Goal: Task Accomplishment & Management: Manage account settings

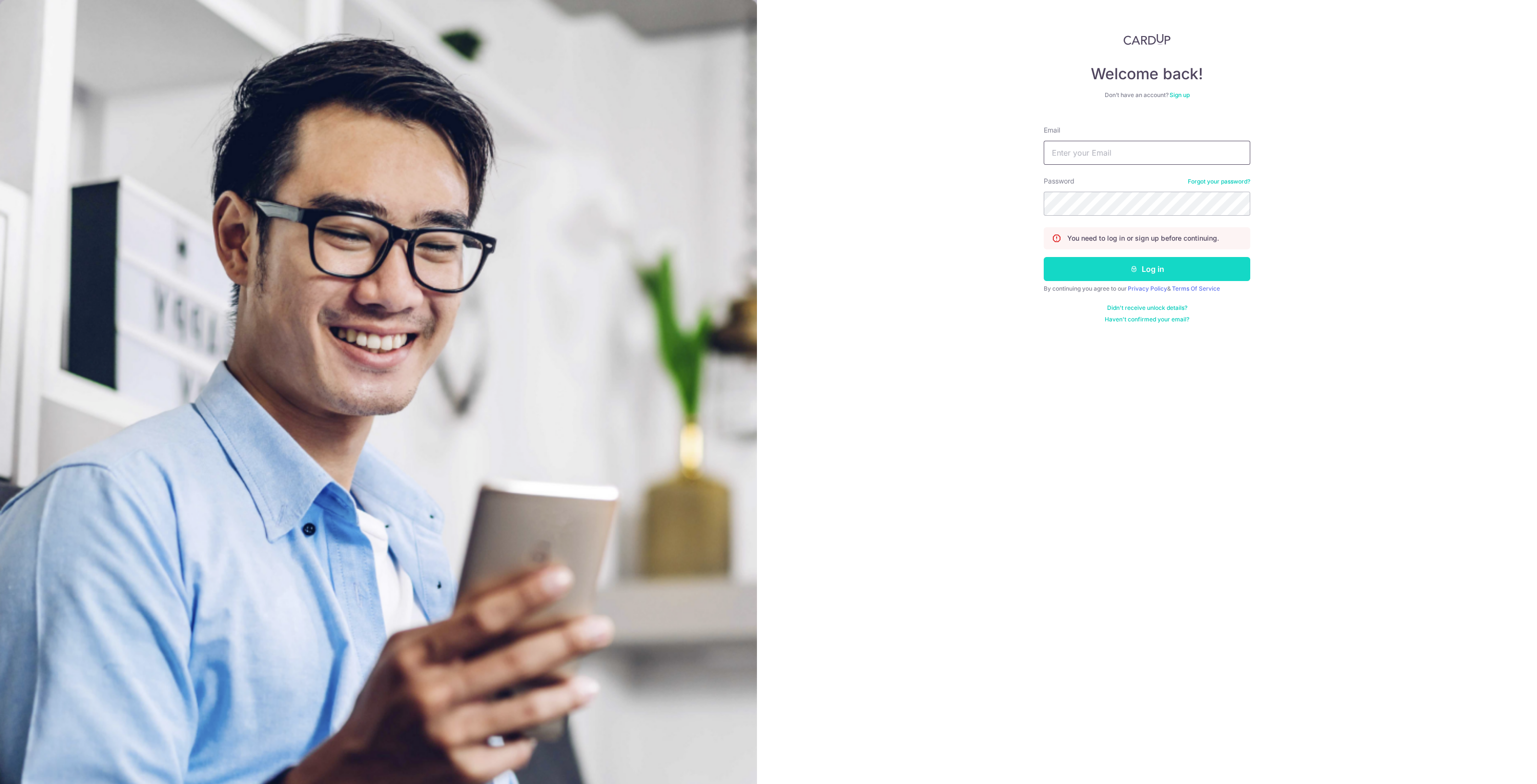
type input "[EMAIL_ADDRESS][DOMAIN_NAME]"
click at [1158, 267] on button "Log in" at bounding box center [1147, 269] width 206 height 24
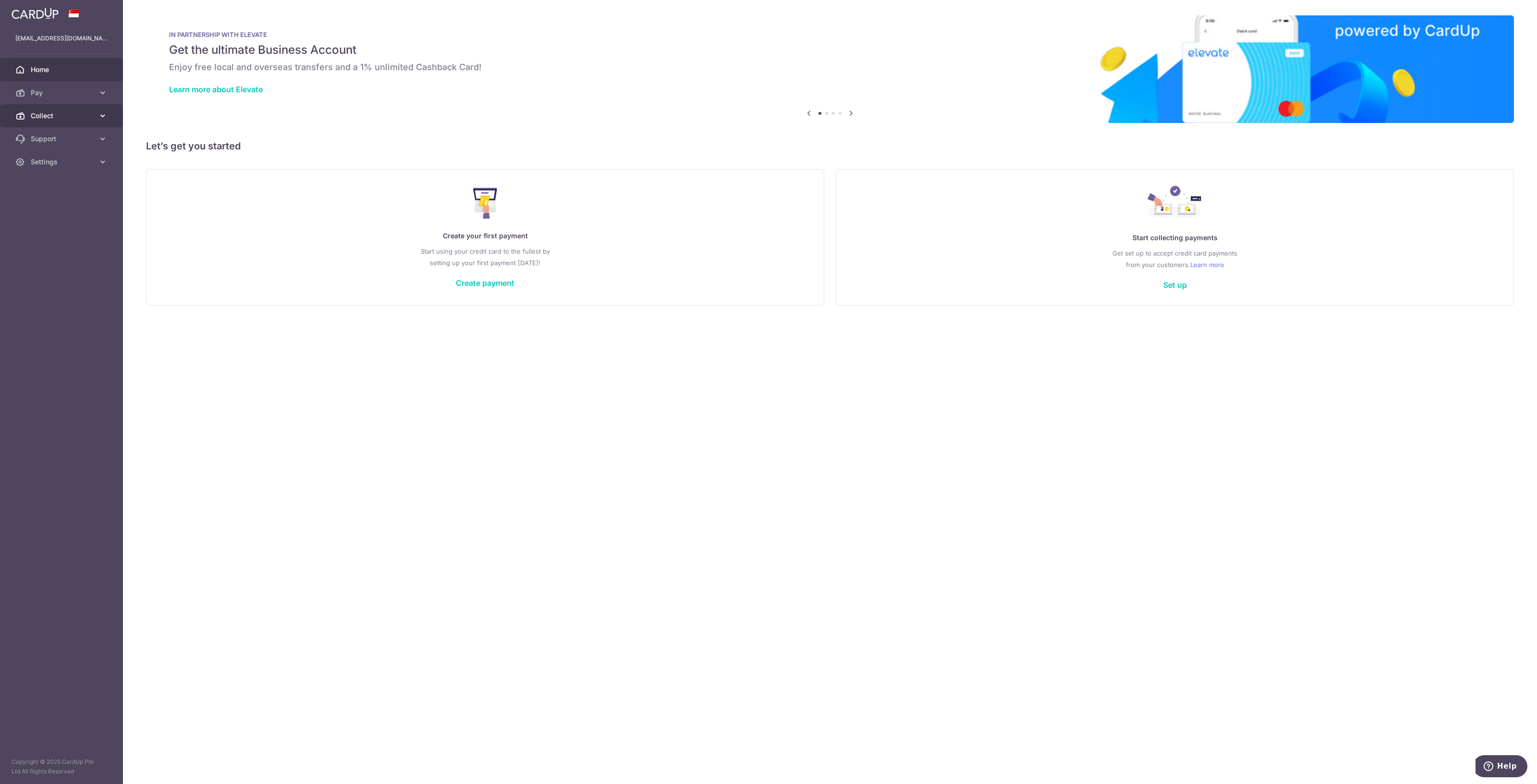
click at [65, 114] on span "Collect" at bounding box center [63, 116] width 63 height 10
click at [54, 137] on span "Dashboard" at bounding box center [63, 139] width 63 height 10
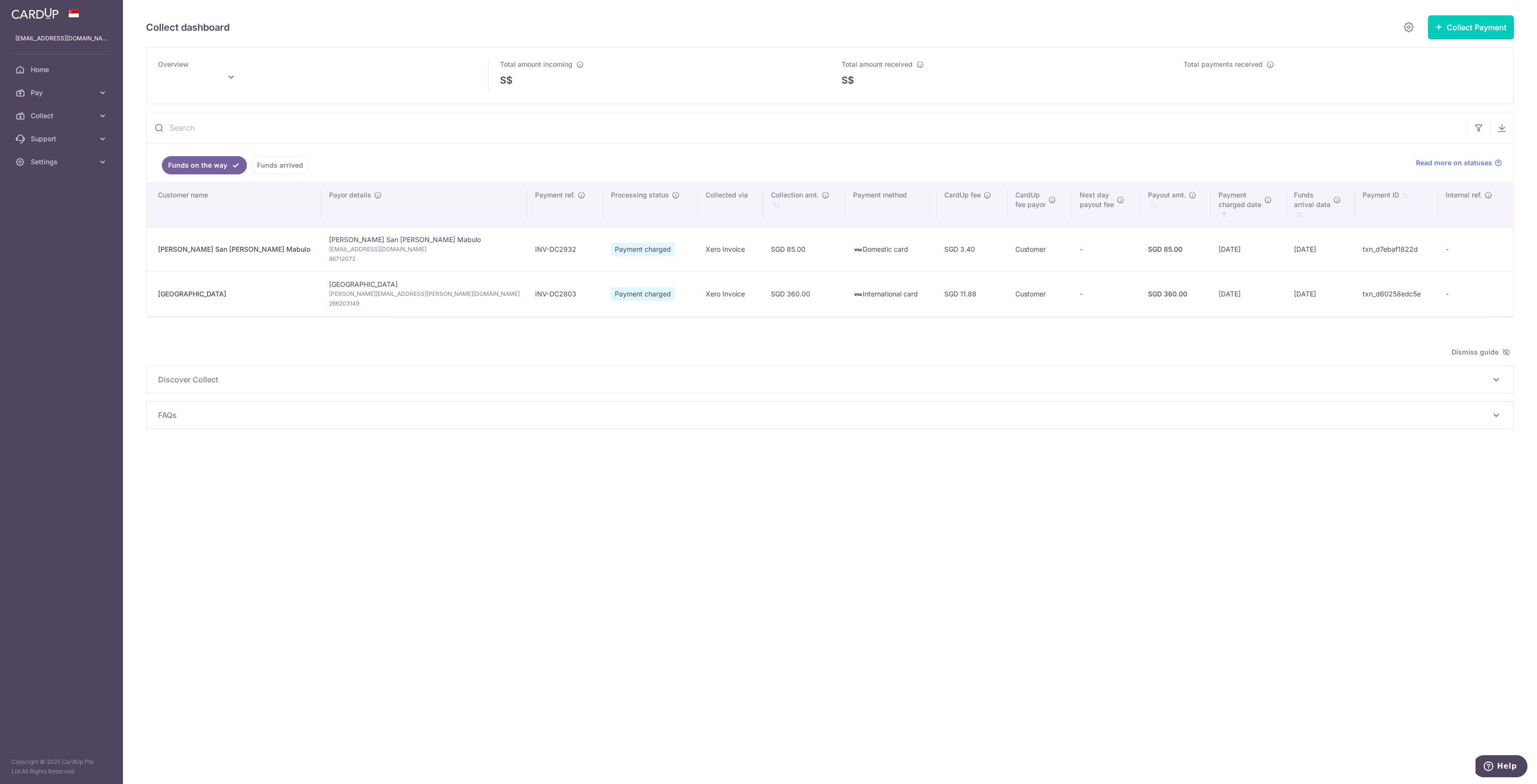
type input "[DATE]"
drag, startPoint x: 913, startPoint y: 495, endPoint x: 805, endPoint y: 459, distance: 113.8
click at [902, 493] on div "Collect dashboard Collect Payment Create request to collect payments Custom Pay…" at bounding box center [830, 392] width 1414 height 784
